Goal: Transaction & Acquisition: Obtain resource

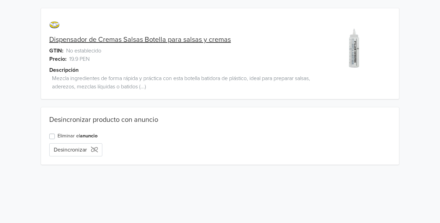
click at [65, 134] on label "Eliminar el anuncio" at bounding box center [78, 136] width 40 height 8
click at [0, 0] on input "Eliminar el anuncio" at bounding box center [0, 0] width 0 height 0
click at [76, 148] on button "Eliminar anuncio" at bounding box center [78, 149] width 58 height 13
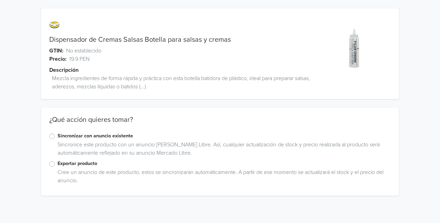
click at [73, 163] on label "Exportar producto" at bounding box center [224, 163] width 333 height 8
click at [0, 0] on input "Exportar producto" at bounding box center [0, 0] width 0 height 0
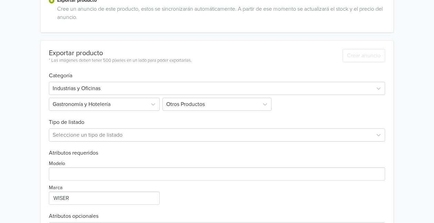
scroll to position [165, 0]
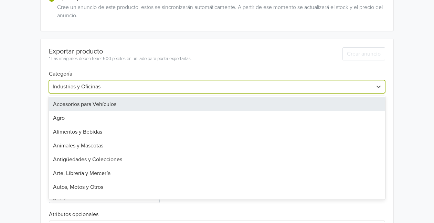
click at [143, 89] on div at bounding box center [211, 87] width 317 height 10
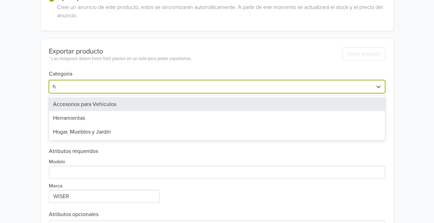
type input "ho"
click at [112, 105] on div "Hogar, Muebles y Jardín" at bounding box center [217, 104] width 337 height 14
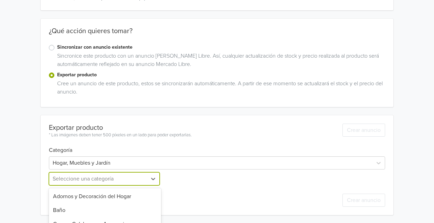
scroll to position [157, 0]
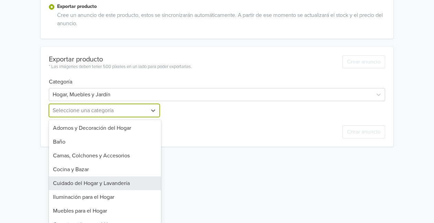
click at [71, 117] on div "12 results available. Use Up and Down to choose options, press Enter to select …" at bounding box center [105, 110] width 112 height 13
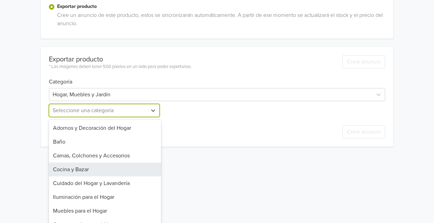
click at [71, 171] on div "Cocina y Bazar" at bounding box center [105, 169] width 112 height 14
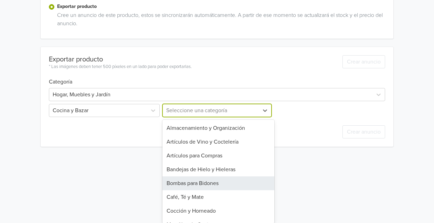
click at [177, 117] on div "13 results available. Use Up and Down to choose options, press Enter to select …" at bounding box center [217, 110] width 112 height 13
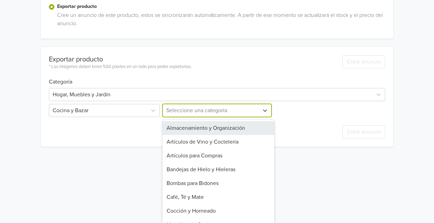
click at [198, 123] on div "Almacenamiento y Organización" at bounding box center [219, 128] width 112 height 14
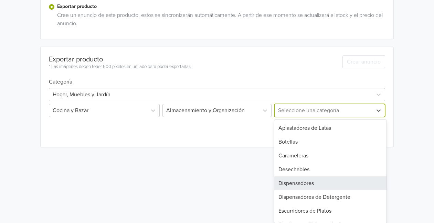
click at [289, 117] on div "24 results available. Use Up and Down to choose options, press Enter to select …" at bounding box center [329, 110] width 112 height 13
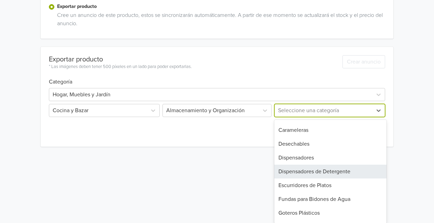
scroll to position [0, 0]
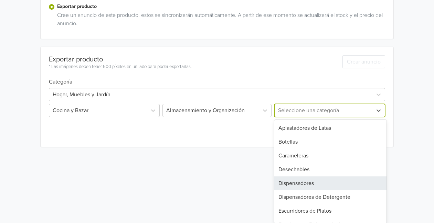
click at [309, 180] on div "Dispensadores" at bounding box center [331, 183] width 112 height 14
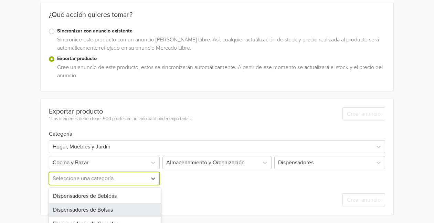
scroll to position [127, 0]
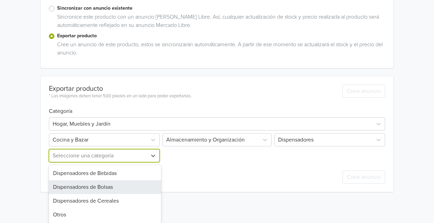
click at [111, 162] on div "4 results available. Use Up and Down to choose options, press Enter to select t…" at bounding box center [105, 155] width 112 height 13
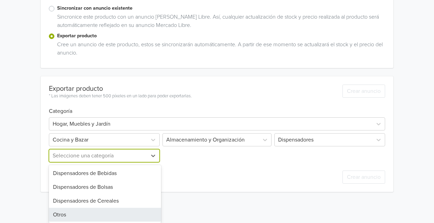
click at [94, 211] on div "Otros" at bounding box center [105, 214] width 112 height 14
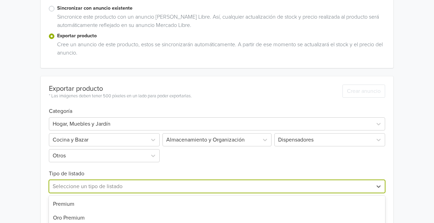
scroll to position [202, 0]
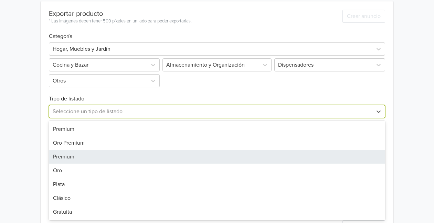
click at [157, 118] on div "7 results available. Use Up and Down to choose options, press Enter to select t…" at bounding box center [217, 111] width 337 height 13
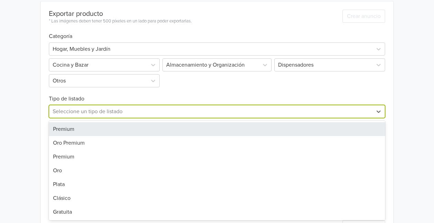
click at [77, 130] on div "Premium" at bounding box center [217, 129] width 337 height 14
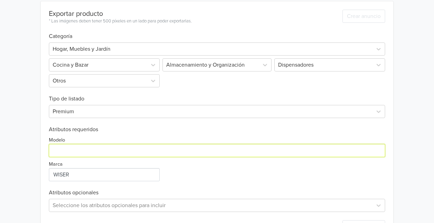
click at [66, 150] on input "Modelo" at bounding box center [217, 150] width 337 height 13
type input "Escala"
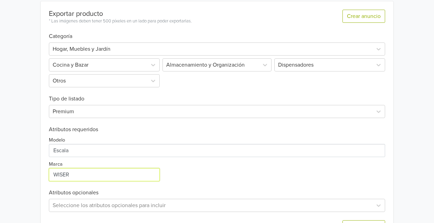
click at [72, 179] on input "Marca" at bounding box center [104, 174] width 111 height 13
type input "Rama Design"
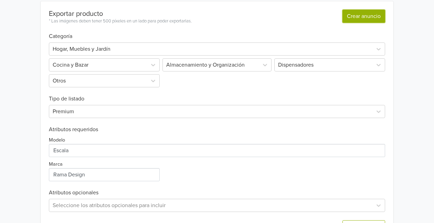
click at [355, 17] on button "Crear anuncio" at bounding box center [364, 16] width 43 height 13
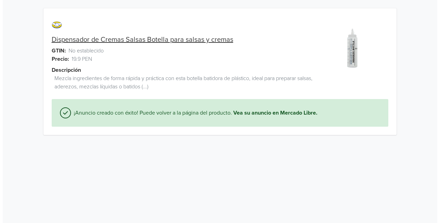
scroll to position [0, 0]
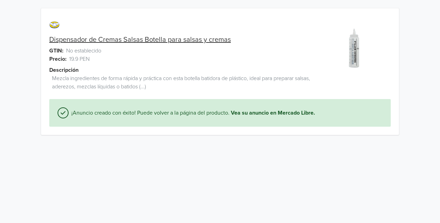
click at [170, 37] on link "Dispensador de Cremas Salsas Botella para salsas y cremas" at bounding box center [140, 39] width 182 height 8
